Goal: Go to known website: Access a specific website the user already knows

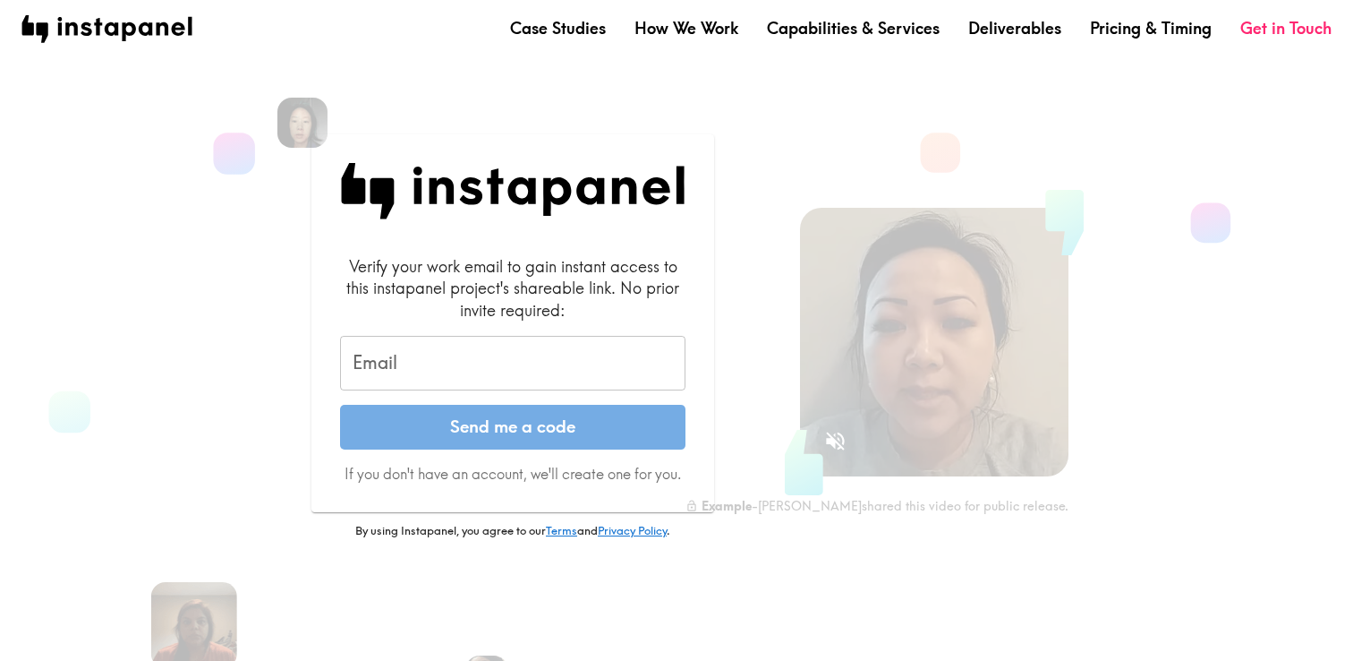
click at [614, 356] on input "Email" at bounding box center [513, 363] width 346 height 55
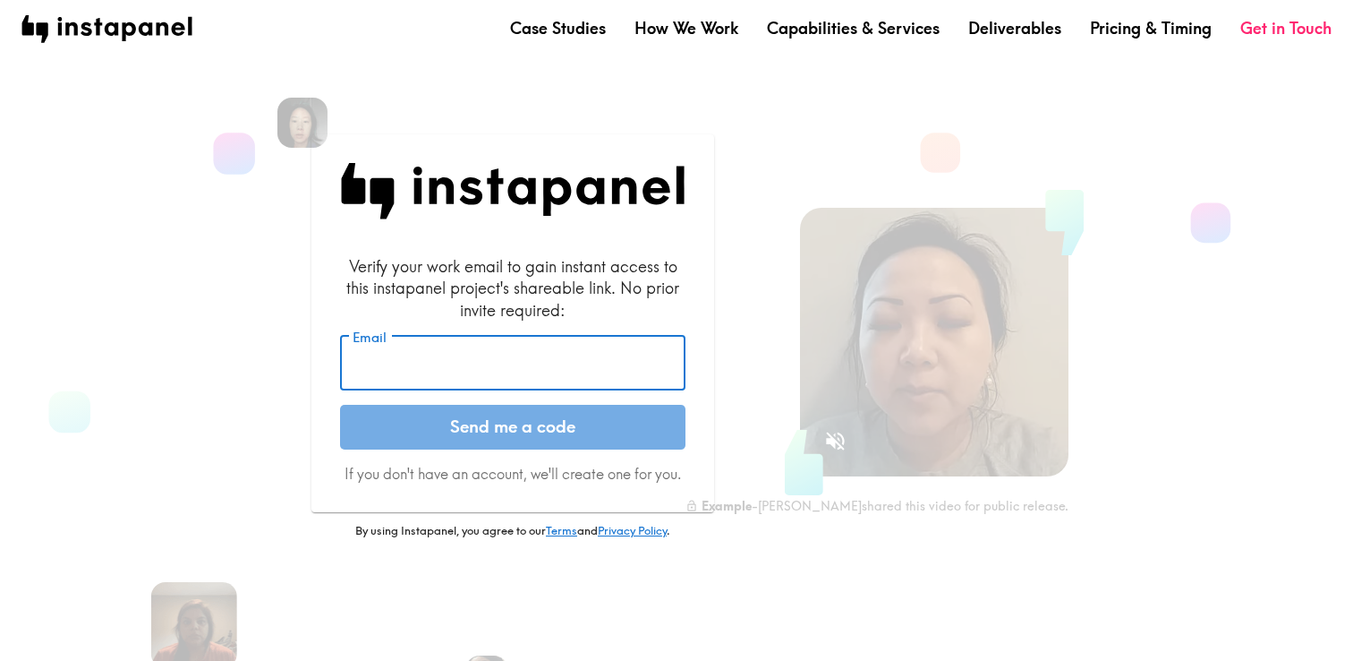
type input "[EMAIL_ADDRESS][DOMAIN_NAME]"
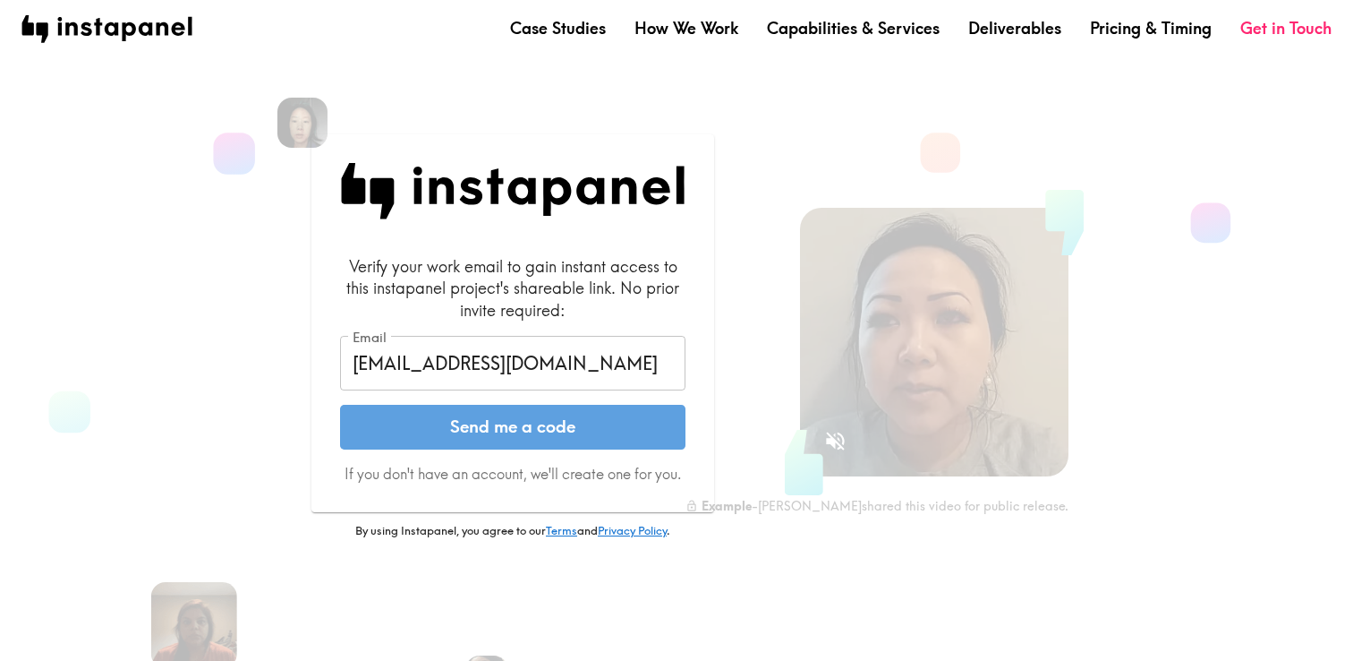
click at [533, 429] on button "Send me a code" at bounding box center [513, 427] width 346 height 45
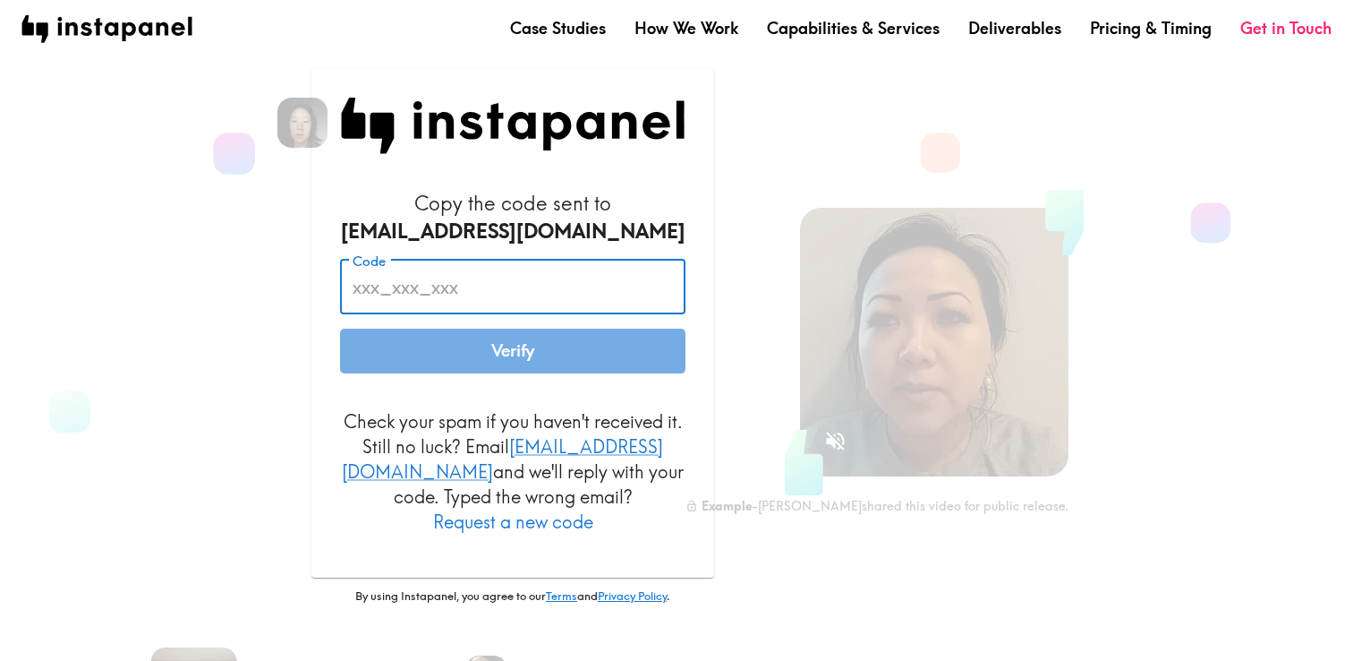
click at [559, 302] on input "Code" at bounding box center [513, 287] width 346 height 55
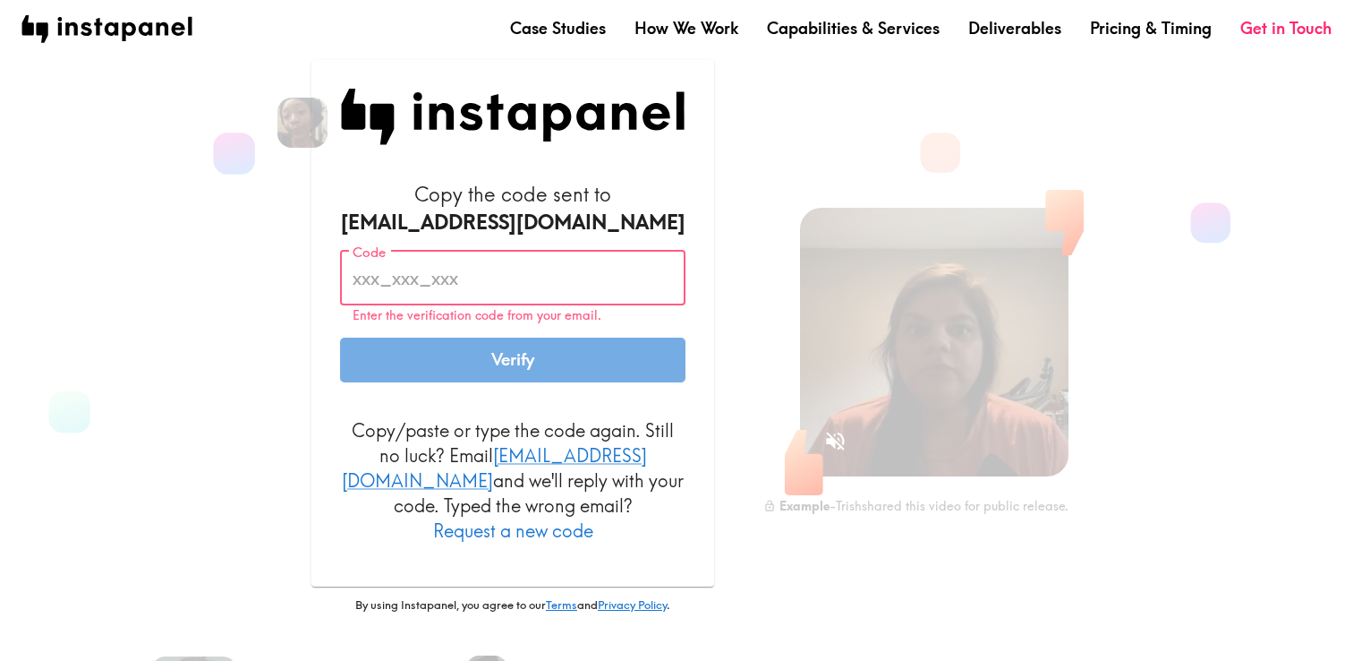
paste input "EMF_QF7_trG"
type input "EMF_QF7_trG"
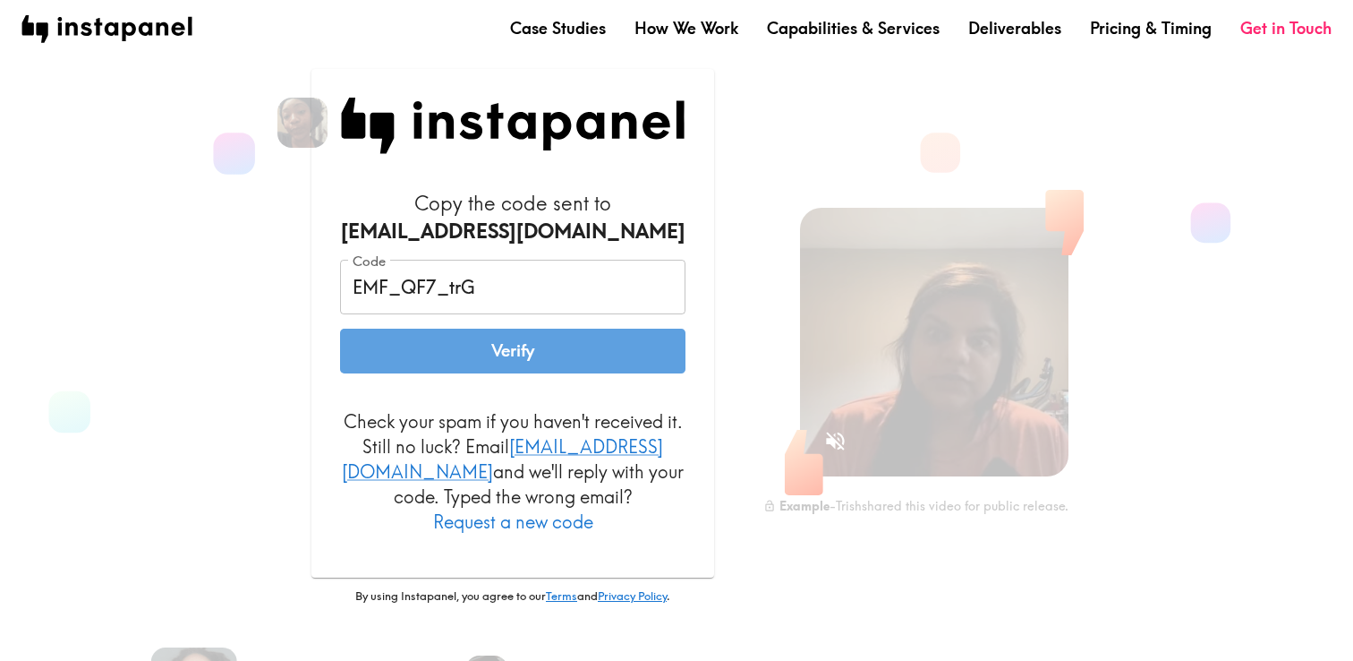
click at [513, 373] on button "Verify" at bounding box center [513, 351] width 346 height 45
